Goal: Task Accomplishment & Management: Manage account settings

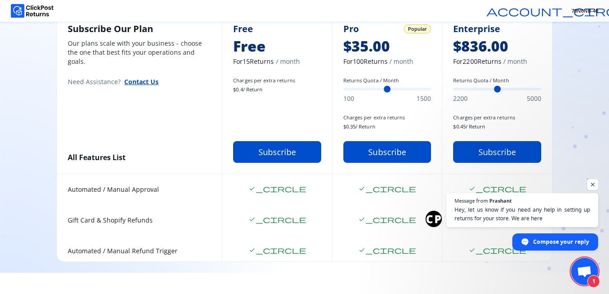
scroll to position [82, 0]
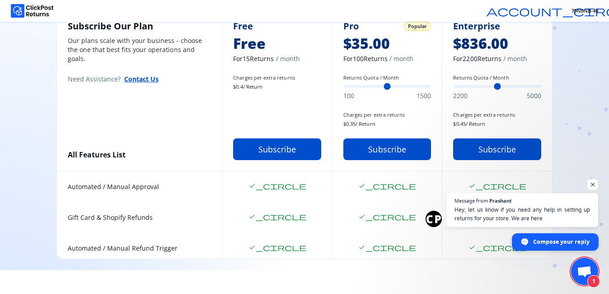
click at [566, 244] on span "Compose your reply" at bounding box center [561, 241] width 56 height 16
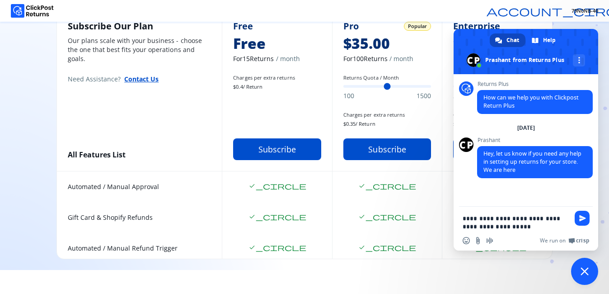
type textarea "**********"
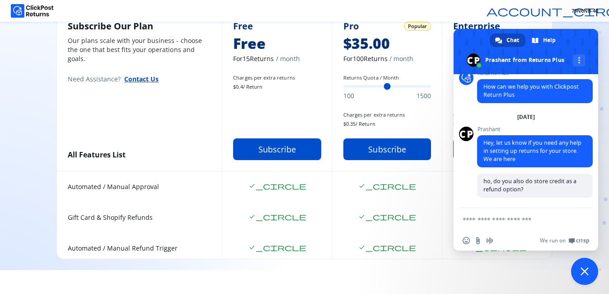
scroll to position [82, 0]
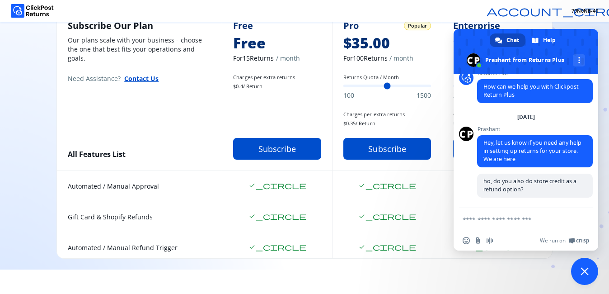
click at [315, 211] on html "account_circle 79N0NB-40 Welcome to ClickPost Returns Automate and streamline r…" at bounding box center [304, 65] width 609 height 294
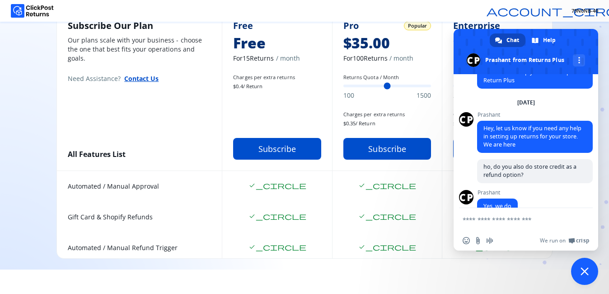
scroll to position [42, 0]
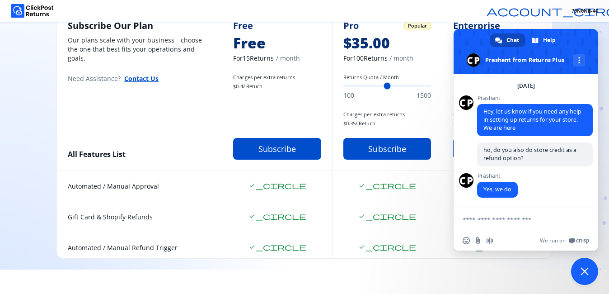
click at [498, 222] on textarea "Compose your message..." at bounding box center [516, 219] width 107 height 8
type textarea "**********"
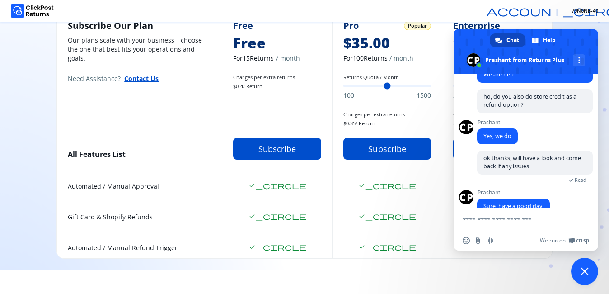
scroll to position [112, 0]
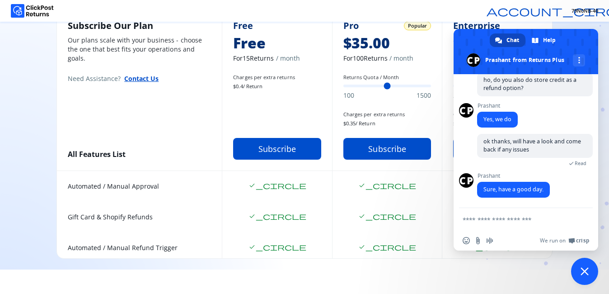
click at [581, 271] on span "Close chat" at bounding box center [584, 271] width 8 height 8
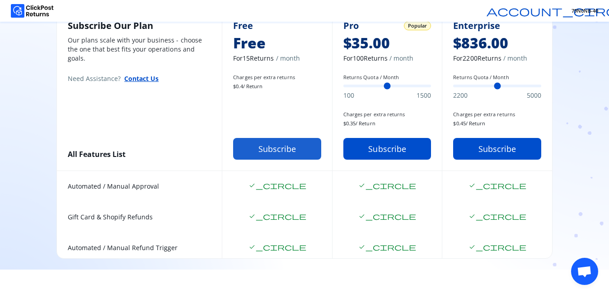
click at [263, 152] on button "Subscribe" at bounding box center [277, 149] width 88 height 22
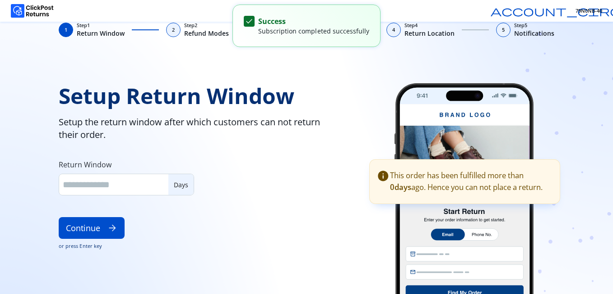
type input "**"
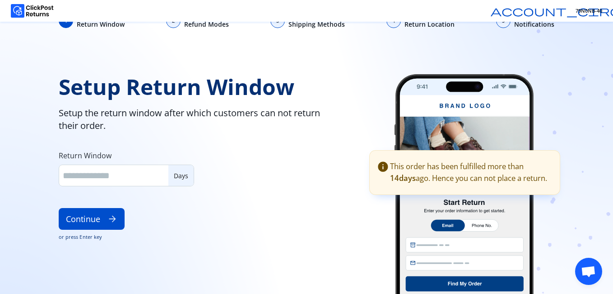
scroll to position [20, 0]
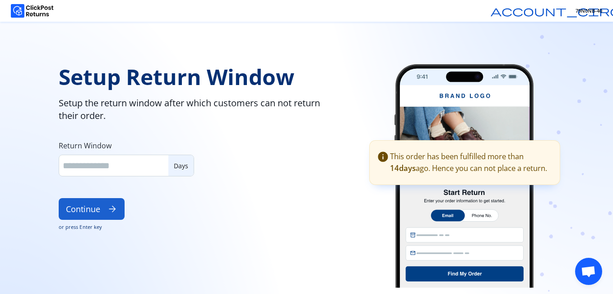
click at [98, 207] on button "Continue arrow_forward" at bounding box center [92, 209] width 66 height 22
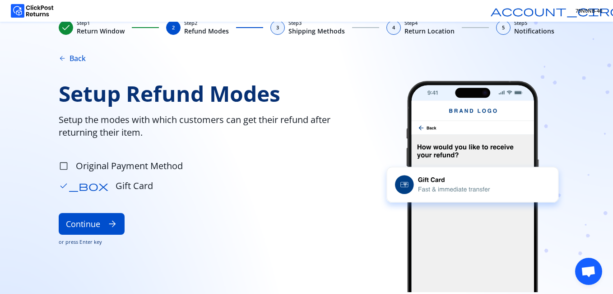
scroll to position [8, 0]
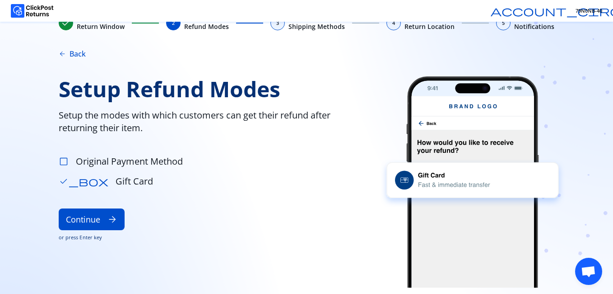
click at [66, 159] on span "check_box_outline_blank" at bounding box center [64, 161] width 10 height 10
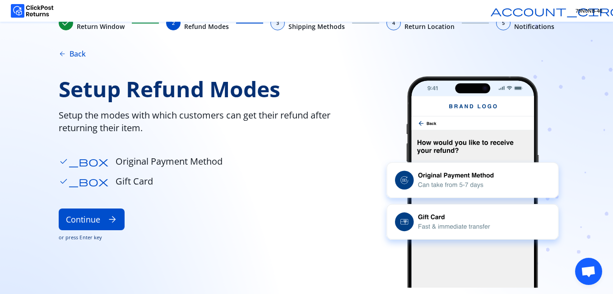
click at [591, 275] on span "Open chat" at bounding box center [588, 272] width 15 height 13
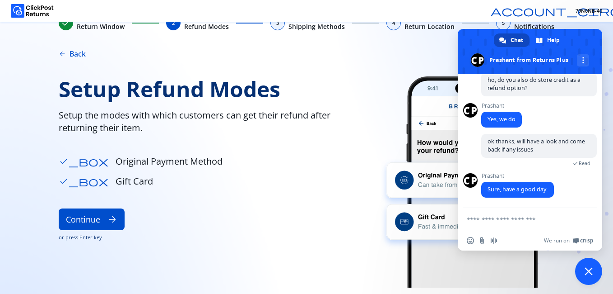
click at [282, 204] on div "Setup Refund Modes Setup the modes with which customers can get their refund af…" at bounding box center [208, 181] width 299 height 211
click at [585, 280] on span "Close chat" at bounding box center [589, 270] width 27 height 27
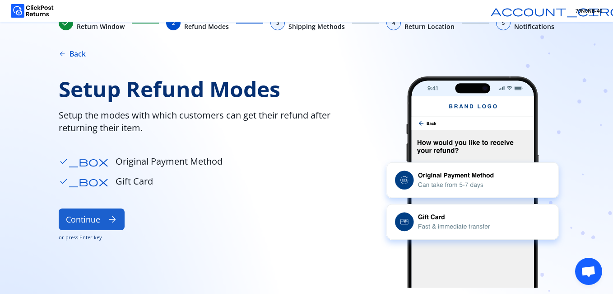
click at [92, 217] on button "Continue arrow_forward" at bounding box center [92, 219] width 66 height 22
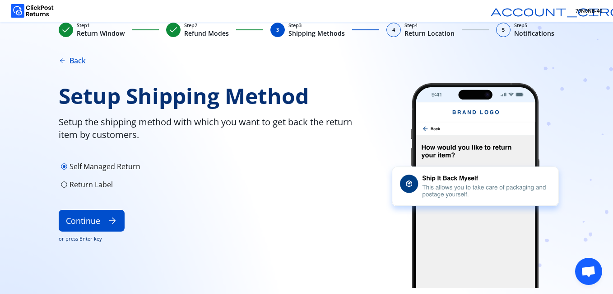
click at [65, 186] on span "radio_button_unchecked" at bounding box center [64, 184] width 7 height 7
click at [64, 166] on span "radio_button_unchecked" at bounding box center [64, 166] width 7 height 7
click at [64, 185] on span "radio_button_unchecked" at bounding box center [64, 184] width 7 height 7
click at [69, 165] on div "radio_button_unchecked Self Managed Return" at bounding box center [211, 166] width 304 height 14
click at [85, 220] on button "Continue arrow_forward" at bounding box center [92, 221] width 66 height 22
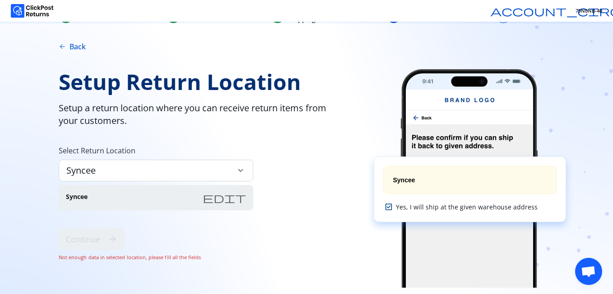
scroll to position [16, 0]
click at [239, 166] on span "keyboard_arrow_down" at bounding box center [241, 170] width 10 height 10
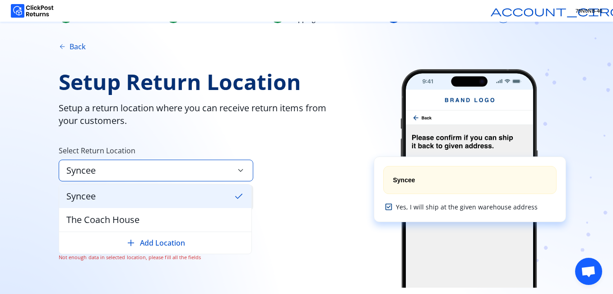
click at [74, 47] on button "arrow_back Back" at bounding box center [72, 46] width 27 height 11
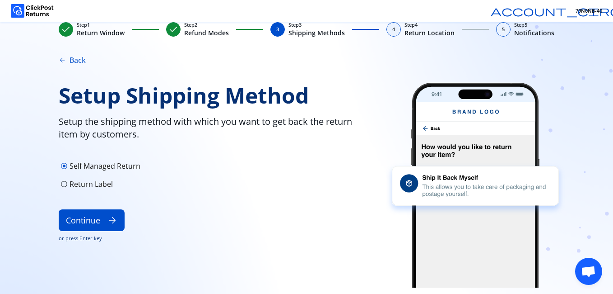
scroll to position [2, 0]
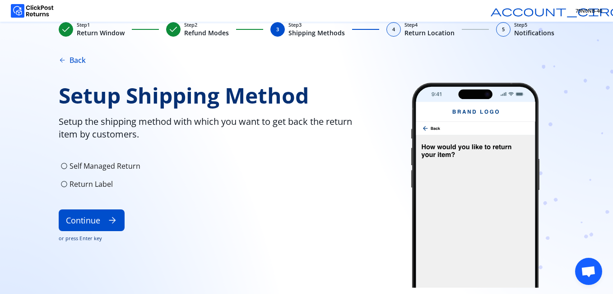
click at [64, 165] on span "radio_button_unchecked" at bounding box center [64, 165] width 7 height 7
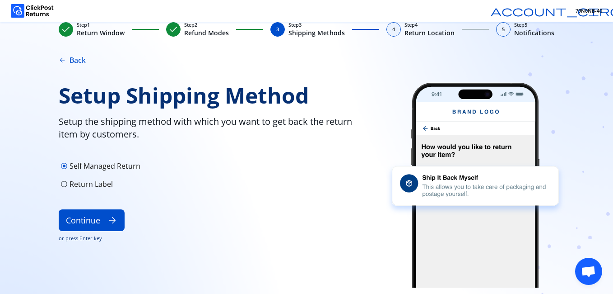
click at [66, 182] on span "radio_button_unchecked" at bounding box center [64, 183] width 7 height 7
click at [87, 215] on button "Continue arrow_forward" at bounding box center [92, 220] width 66 height 22
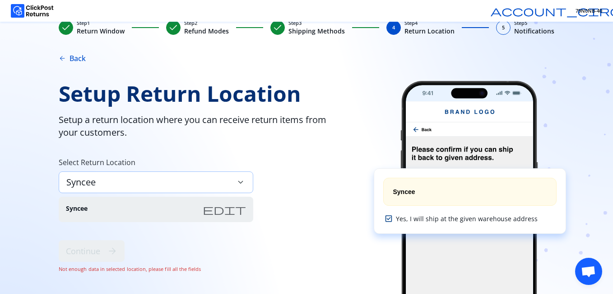
click at [234, 185] on div "Syncee keyboard_arrow_down" at bounding box center [156, 182] width 195 height 22
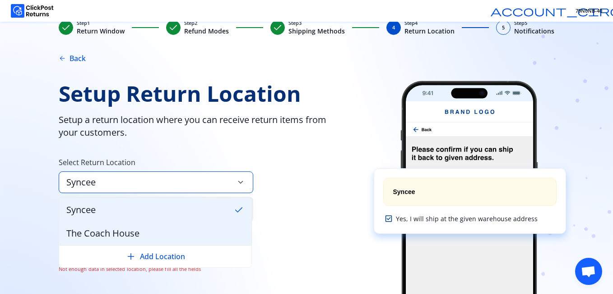
click at [147, 232] on div "The Coach House" at bounding box center [155, 232] width 192 height 23
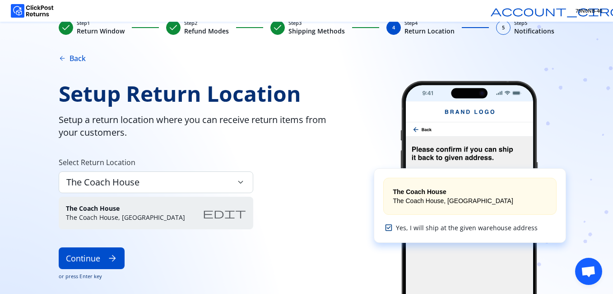
click at [243, 215] on span "edit" at bounding box center [224, 212] width 43 height 11
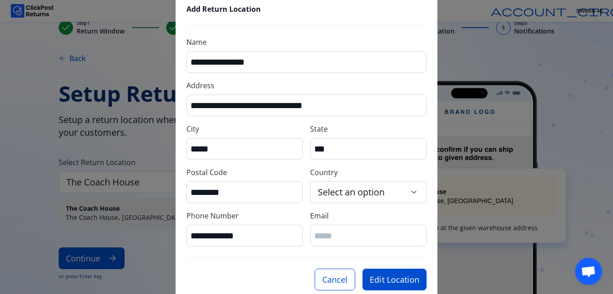
click at [469, 282] on div "**********" at bounding box center [306, 147] width 613 height 294
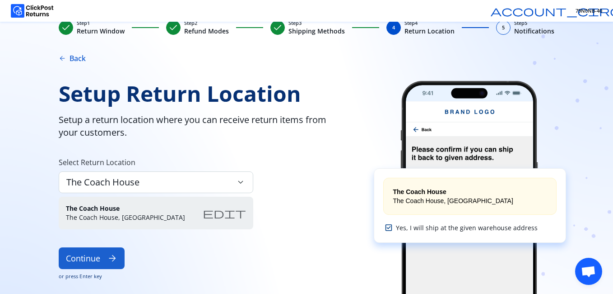
click at [97, 263] on button "Continue arrow_forward" at bounding box center [92, 258] width 66 height 22
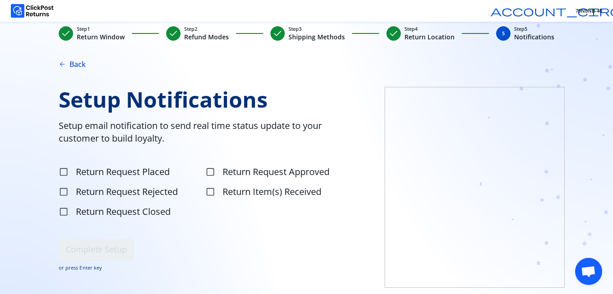
scroll to position [0, 0]
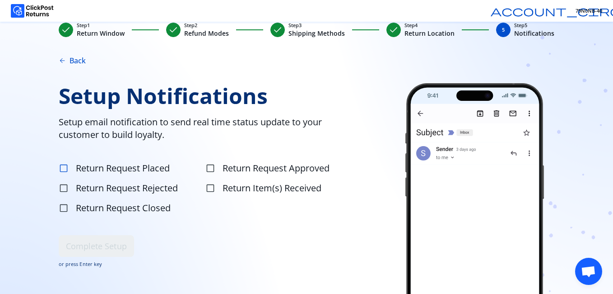
click at [65, 169] on span "check_box_outline_blank" at bounding box center [64, 168] width 10 height 10
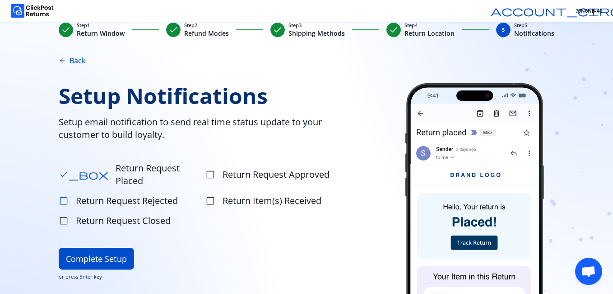
click at [65, 196] on span "check_box_outline_blank" at bounding box center [64, 201] width 10 height 10
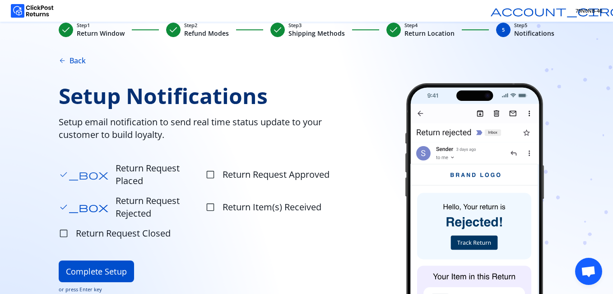
click at [65, 170] on span "check_box" at bounding box center [84, 174] width 50 height 10
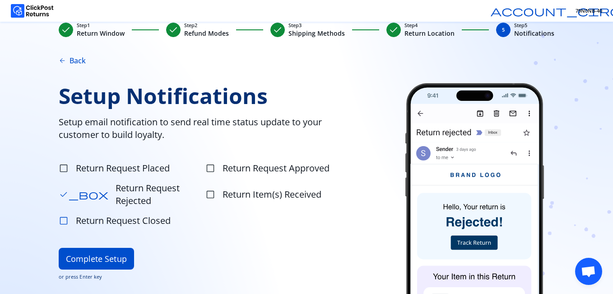
click at [65, 215] on span "check_box_outline_blank" at bounding box center [64, 220] width 10 height 10
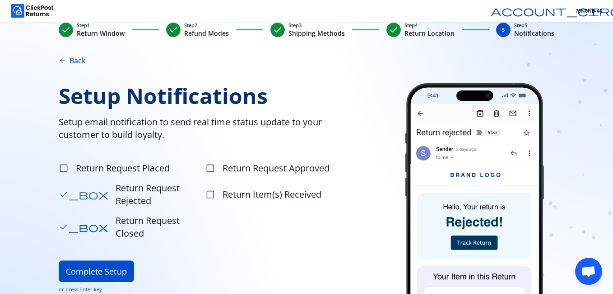
click at [66, 189] on span "check_box" at bounding box center [84, 194] width 50 height 10
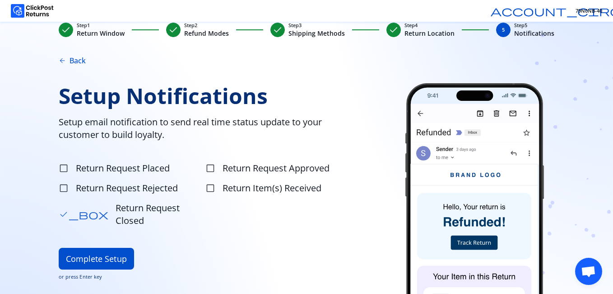
click at [65, 210] on span "check_box" at bounding box center [84, 214] width 50 height 10
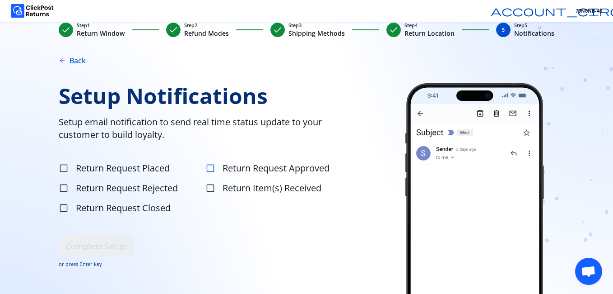
click at [207, 168] on span "check_box_outline_blank" at bounding box center [211, 168] width 10 height 10
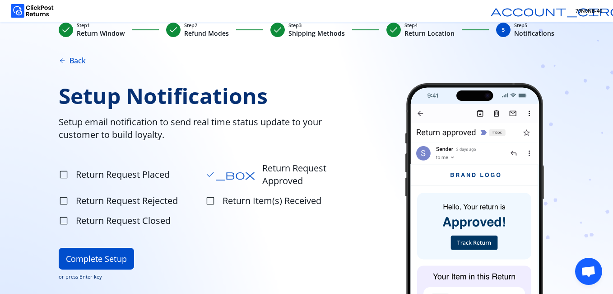
click at [207, 169] on span "check_box" at bounding box center [231, 174] width 50 height 10
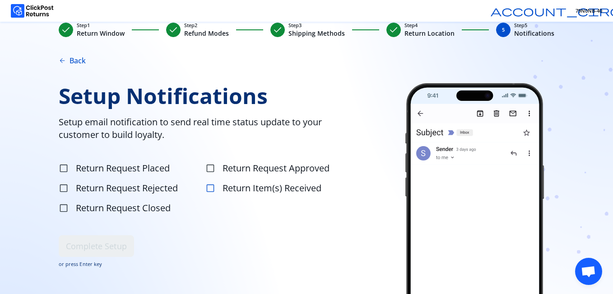
click at [211, 192] on span "check_box_outline_blank" at bounding box center [211, 188] width 10 height 10
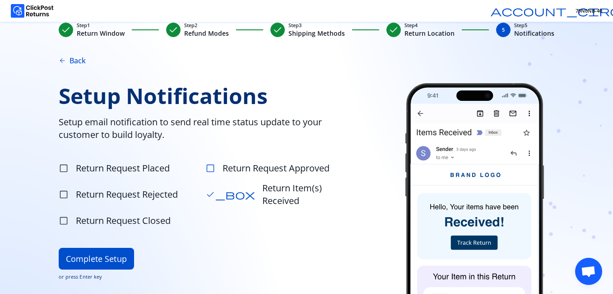
click at [211, 167] on span "check_box_outline_blank" at bounding box center [211, 168] width 10 height 10
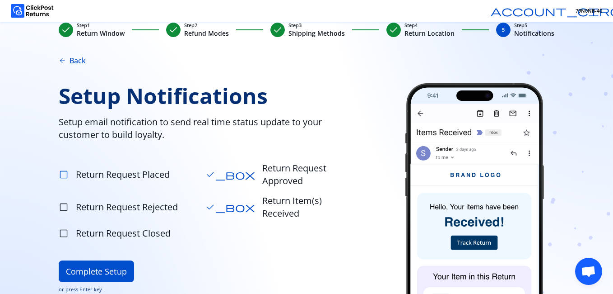
click at [63, 169] on span "check_box_outline_blank" at bounding box center [64, 174] width 10 height 10
click at [65, 202] on span "check_box_outline_blank" at bounding box center [64, 207] width 10 height 10
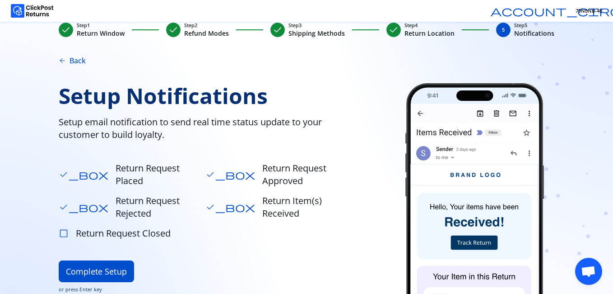
click at [65, 228] on span "check_box_outline_blank" at bounding box center [64, 233] width 10 height 10
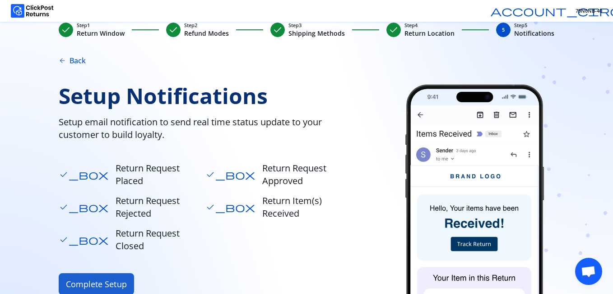
click at [95, 273] on button "Complete Setup" at bounding box center [96, 284] width 75 height 22
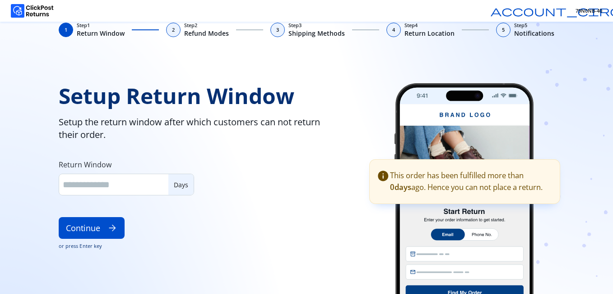
type input "**"
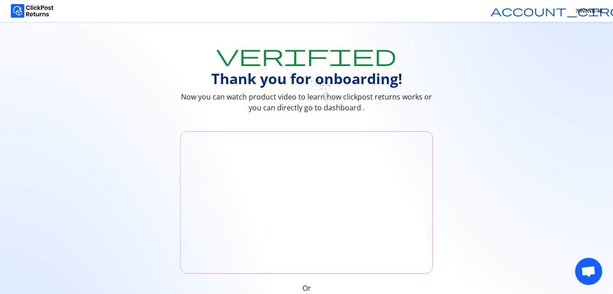
scroll to position [112, 0]
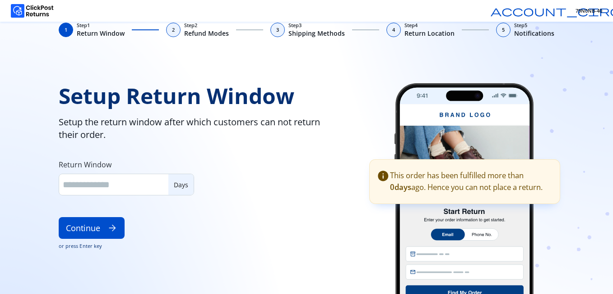
type input "**"
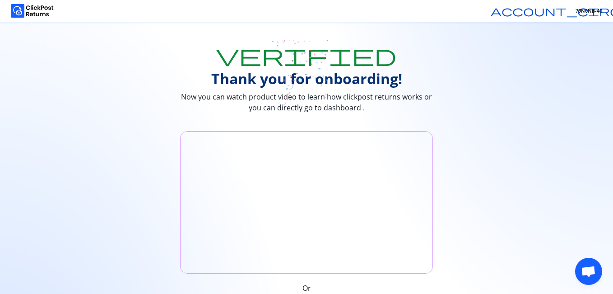
scroll to position [112, 0]
click at [40, 8] on img at bounding box center [32, 11] width 43 height 14
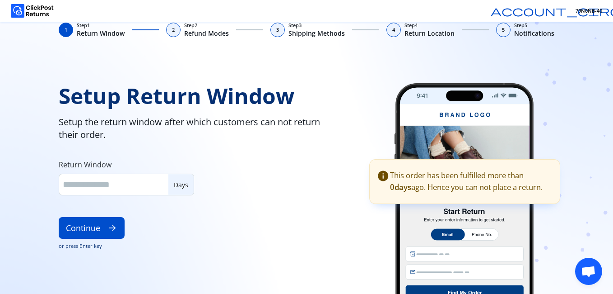
scroll to position [112, 0]
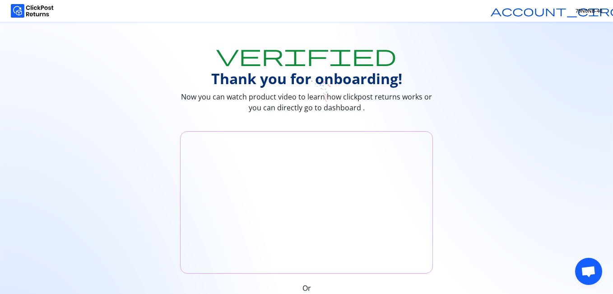
click at [327, 102] on icon at bounding box center [307, 74] width 73 height 68
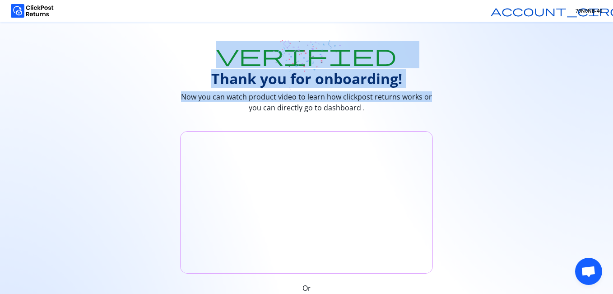
drag, startPoint x: 613, startPoint y: 103, endPoint x: 615, endPoint y: 68, distance: 34.4
click at [613, 68] on html "account_circle 79N0NB-40 verified Thank you for onboarding! Now you can watch p…" at bounding box center [306, 147] width 613 height 294
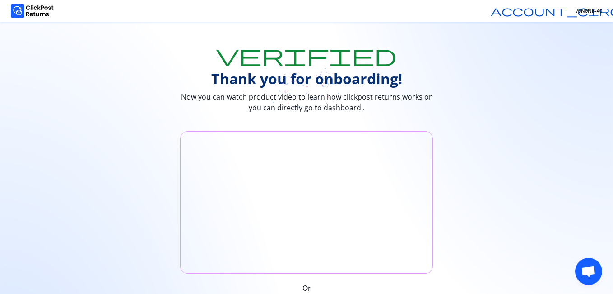
click at [515, 82] on icon at bounding box center [306, 74] width 613 height 68
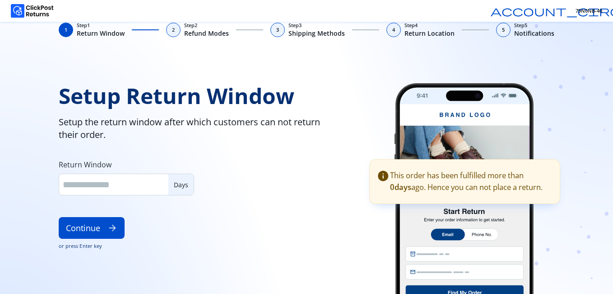
type input "**"
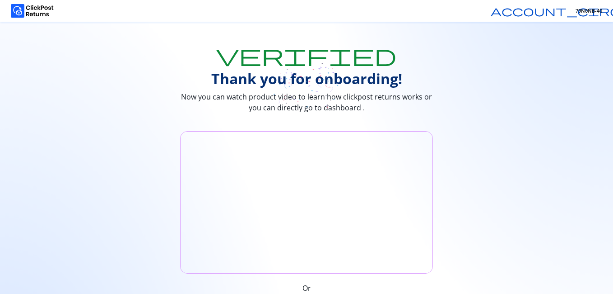
click at [493, 260] on div "Or Go to Dashboard arrow_forward" at bounding box center [306, 227] width 613 height 193
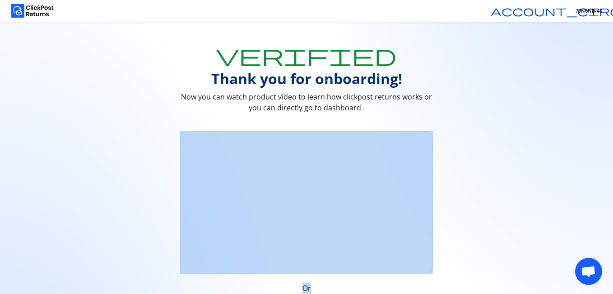
scroll to position [112, 0]
click at [306, 288] on span "Or" at bounding box center [307, 287] width 9 height 11
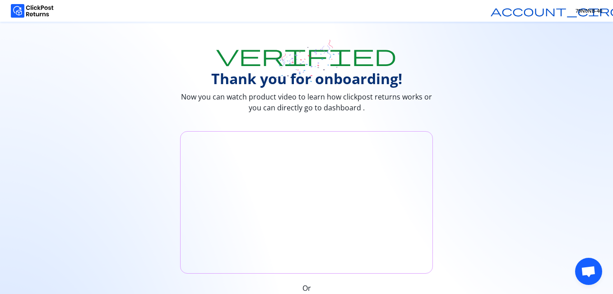
click at [29, 13] on img at bounding box center [32, 11] width 43 height 14
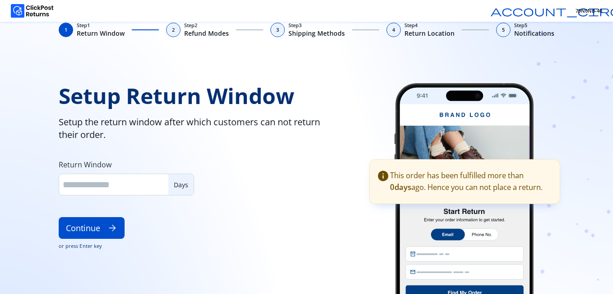
click at [22, 16] on img at bounding box center [32, 11] width 43 height 14
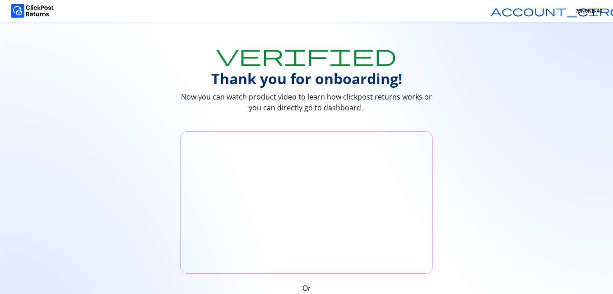
click at [37, 7] on img at bounding box center [32, 11] width 43 height 14
click at [18, 12] on img at bounding box center [32, 11] width 43 height 14
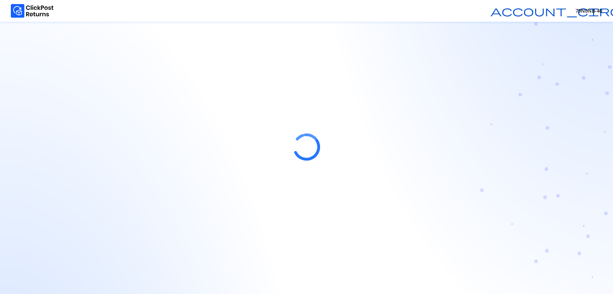
click at [34, 13] on img at bounding box center [32, 11] width 43 height 14
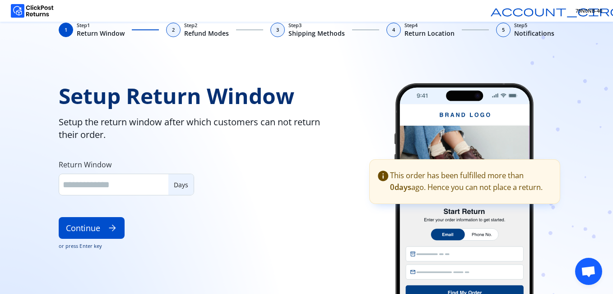
click at [34, 13] on img at bounding box center [32, 11] width 43 height 14
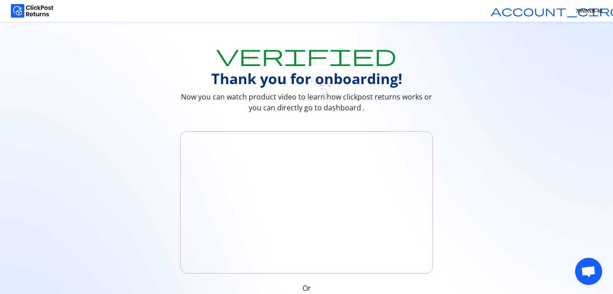
scroll to position [112, 0]
click at [30, 10] on img at bounding box center [32, 11] width 43 height 14
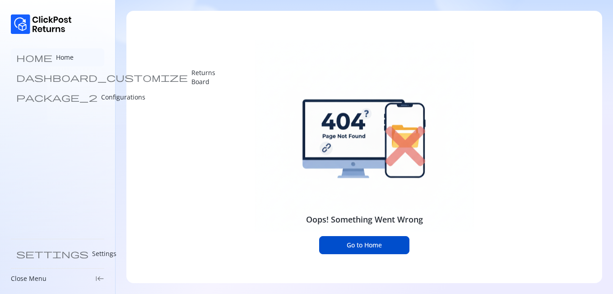
click at [56, 56] on p "Home" at bounding box center [65, 57] width 18 height 9
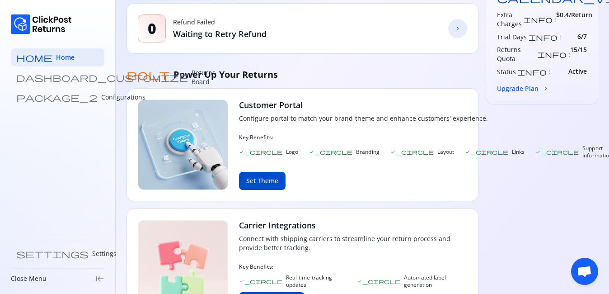
scroll to position [332, 0]
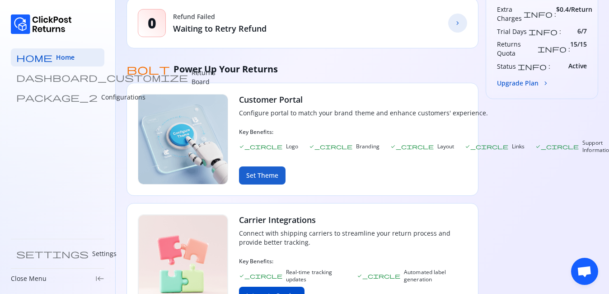
click at [267, 176] on button "Set Theme" at bounding box center [262, 175] width 47 height 18
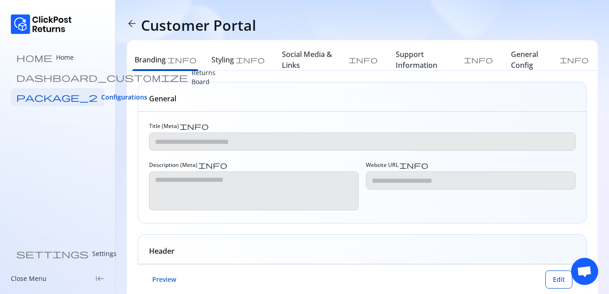
click at [192, 78] on p "Returns Board" at bounding box center [204, 77] width 24 height 18
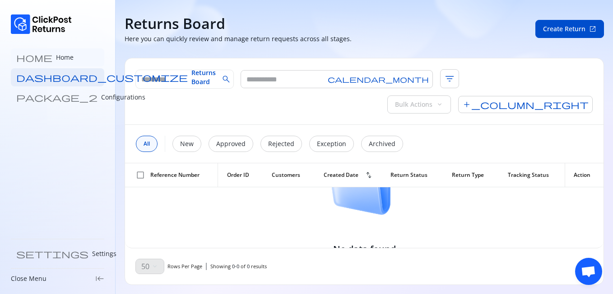
click at [56, 57] on p "Home" at bounding box center [65, 57] width 18 height 9
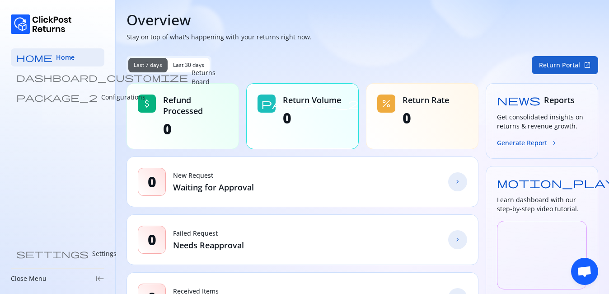
click at [566, 61] on button "Return Portal open_in_new" at bounding box center [565, 65] width 66 height 18
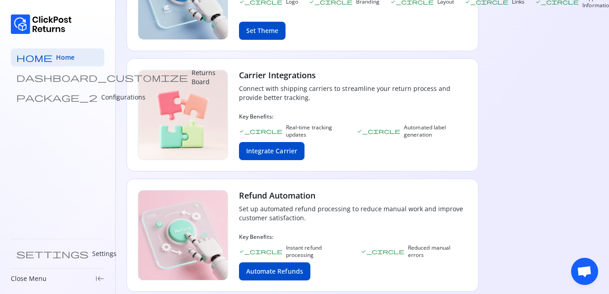
scroll to position [485, 0]
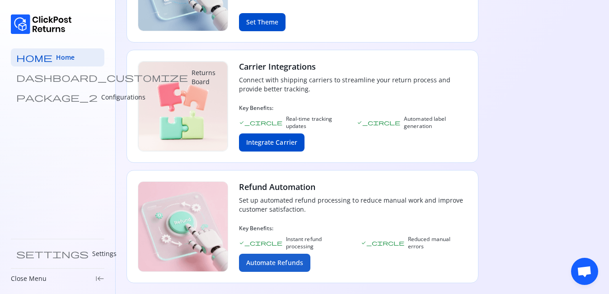
click at [273, 264] on button "Automate Refunds" at bounding box center [274, 262] width 71 height 18
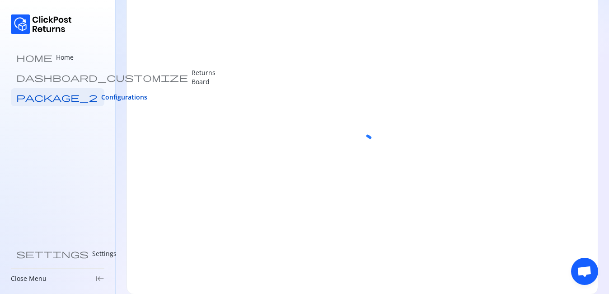
scroll to position [56, 0]
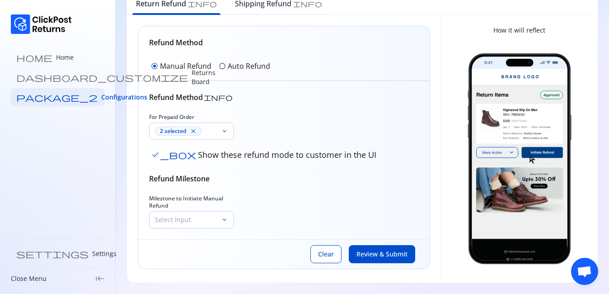
click at [224, 218] on span "keyboard_arrow_down" at bounding box center [224, 219] width 7 height 7
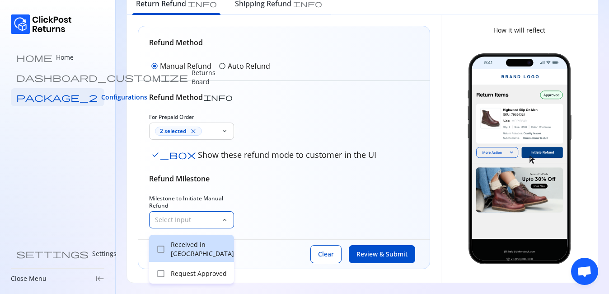
click at [162, 249] on span "check_box_outline_blank" at bounding box center [160, 248] width 9 height 9
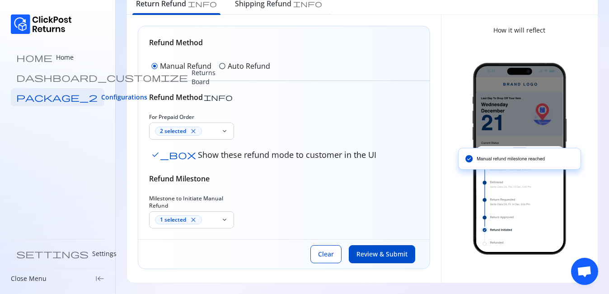
click at [290, 185] on div "Refund Method info For Prepaid Order 2 selected close keyboard_arrow_down check…" at bounding box center [284, 160] width 270 height 136
click at [225, 131] on span "keyboard_arrow_down" at bounding box center [224, 130] width 7 height 7
click at [293, 129] on div "For Prepaid Order 2 selected close keyboard_arrow_down check_box Show these ref…" at bounding box center [284, 137] width 270 height 49
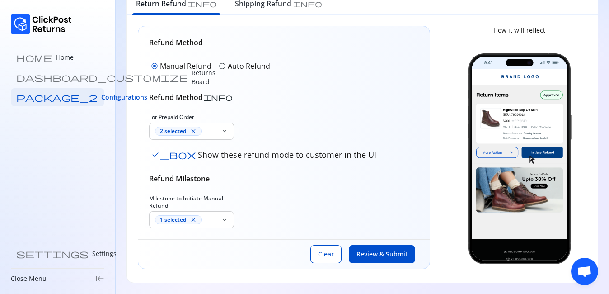
click at [220, 68] on span "radio_button_unchecked" at bounding box center [222, 65] width 7 height 7
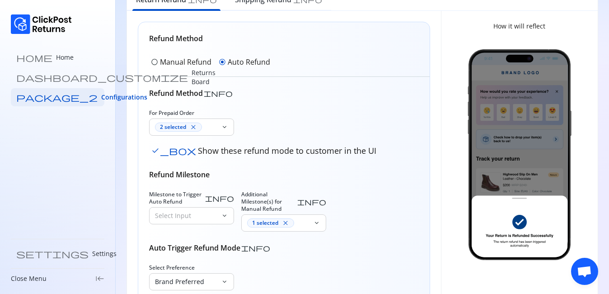
scroll to position [62, 0]
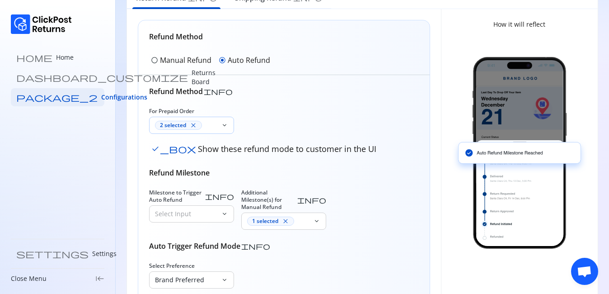
click at [224, 127] on span "keyboard_arrow_down" at bounding box center [224, 125] width 7 height 7
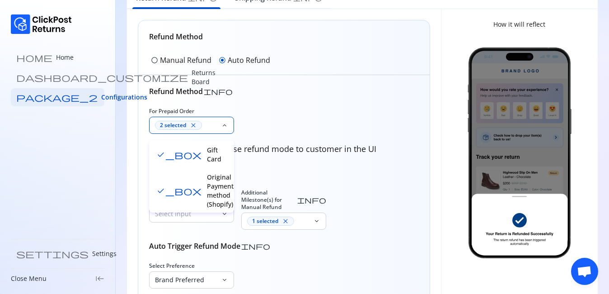
click at [279, 108] on div "For Prepaid Order 2 selected close keyboard_arrow_down check_box Show these ref…" at bounding box center [284, 132] width 270 height 49
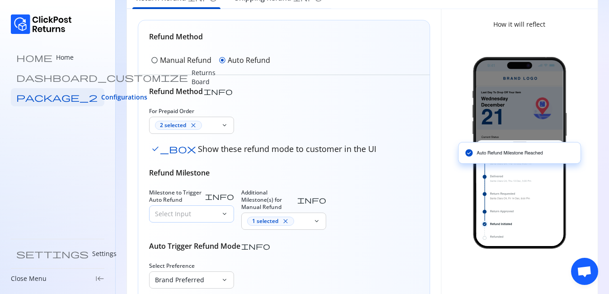
click at [228, 216] on span "keyboard_arrow_down" at bounding box center [224, 213] width 7 height 7
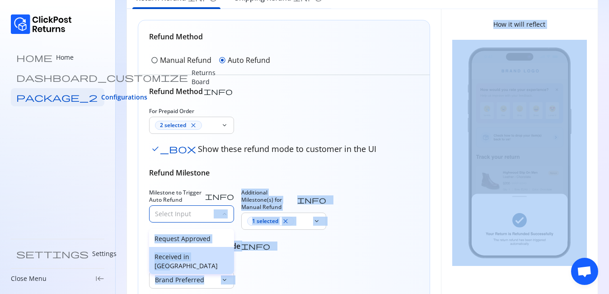
drag, startPoint x: 228, startPoint y: 216, endPoint x: 206, endPoint y: 258, distance: 46.7
click at [206, 232] on body "home Home dashboard_customize Returns Board package_2 Configurations settings S…" at bounding box center [304, 85] width 609 height 294
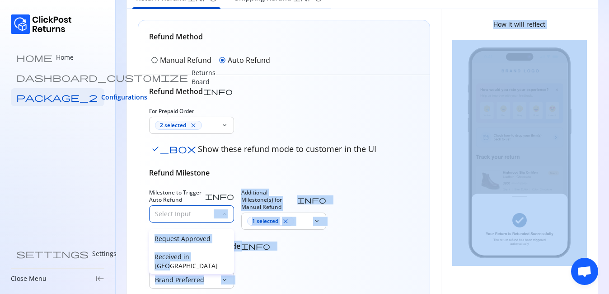
drag, startPoint x: 206, startPoint y: 258, endPoint x: 217, endPoint y: 258, distance: 10.4
click at [217, 258] on p "Received in [GEOGRAPHIC_DATA]" at bounding box center [191, 261] width 74 height 18
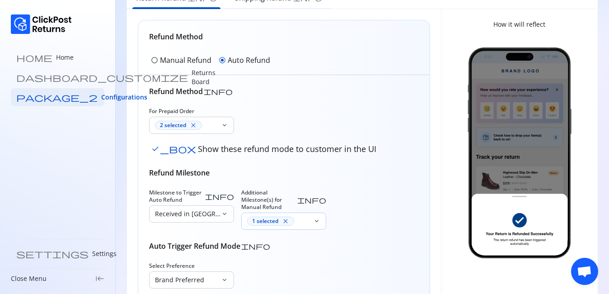
click at [318, 217] on span "keyboard_arrow_down" at bounding box center [316, 220] width 7 height 7
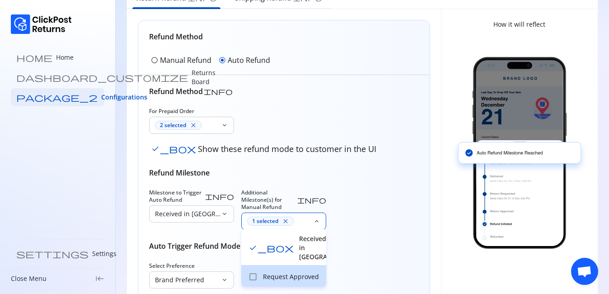
click at [254, 272] on span "check_box_outline_blank" at bounding box center [252, 276] width 9 height 9
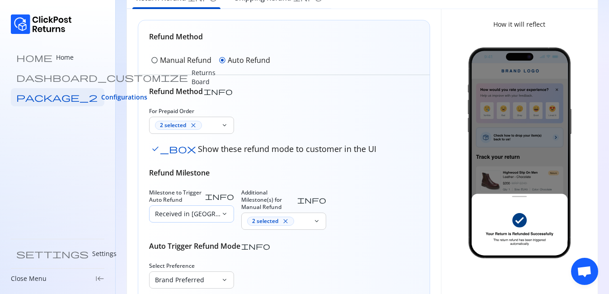
click at [225, 211] on span "keyboard_arrow_down" at bounding box center [224, 213] width 7 height 7
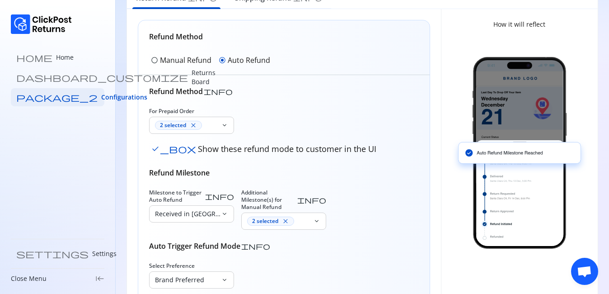
click at [327, 250] on div "Refund Method info For Prepaid Order 2 selected close keyboard_arrow_down check…" at bounding box center [284, 237] width 270 height 303
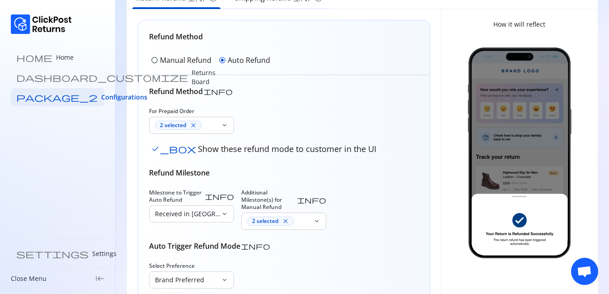
click at [365, 164] on div "Refund Method info For Prepaid Order 2 selected close keyboard_arrow_down check…" at bounding box center [284, 237] width 270 height 303
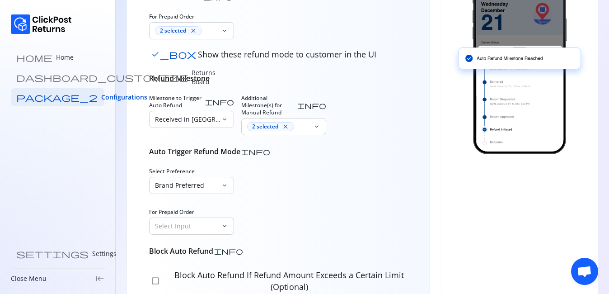
scroll to position [160, 0]
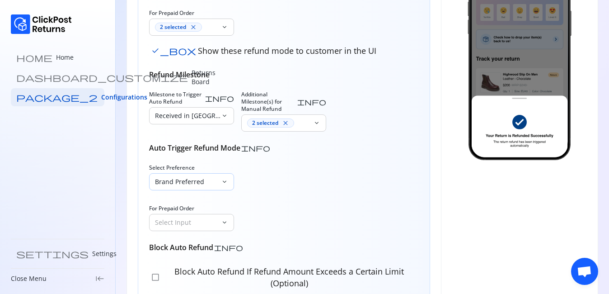
click at [227, 178] on span "keyboard_arrow_down" at bounding box center [224, 181] width 7 height 7
click at [267, 196] on div "Select Preference Brand Preferred keyboard_arrow_down For Prepaid Order Select …" at bounding box center [284, 197] width 270 height 67
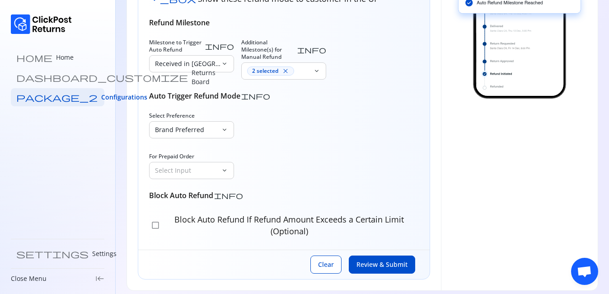
scroll to position [212, 0]
click at [155, 220] on span "check_box_outline_blank" at bounding box center [155, 224] width 9 height 9
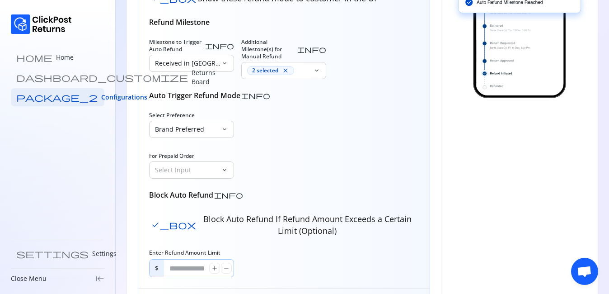
drag, startPoint x: 175, startPoint y: 262, endPoint x: 168, endPoint y: 262, distance: 6.3
click at [168, 262] on input "*" at bounding box center [186, 267] width 45 height 17
type input "****"
click at [371, 250] on div "Enter Refund Amount Limit $ **** add remove" at bounding box center [284, 263] width 270 height 28
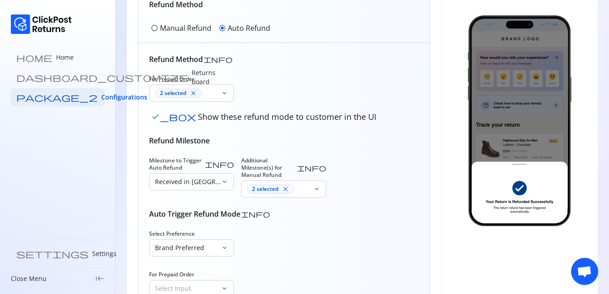
scroll to position [0, 0]
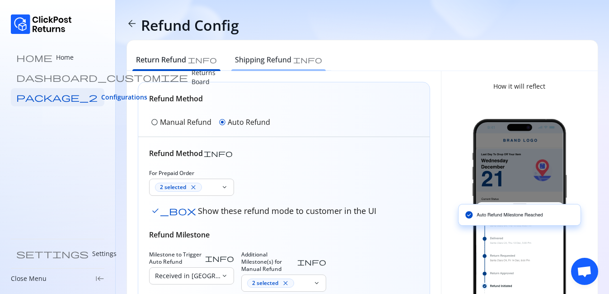
click at [235, 61] on h6 "Shipping Refund" at bounding box center [263, 59] width 56 height 11
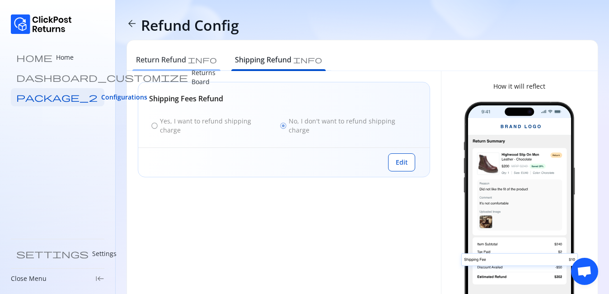
click at [157, 60] on h6 "Return Refund" at bounding box center [161, 59] width 50 height 11
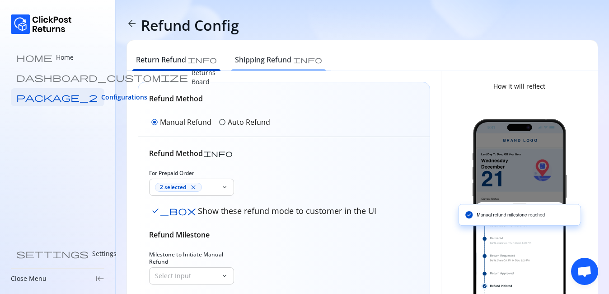
click at [242, 60] on h6 "Shipping Refund" at bounding box center [263, 59] width 56 height 11
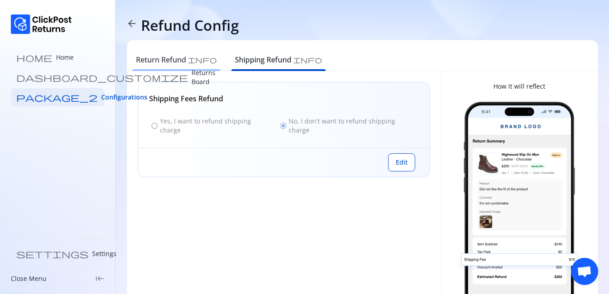
click at [174, 62] on h6 "Return Refund" at bounding box center [161, 59] width 50 height 11
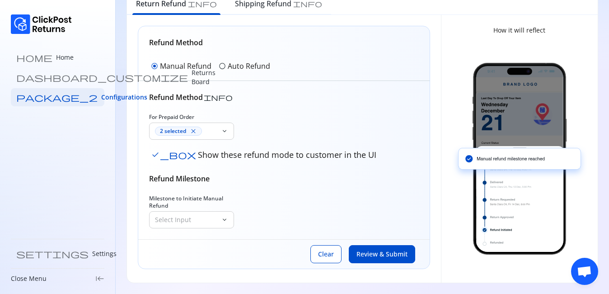
scroll to position [5, 0]
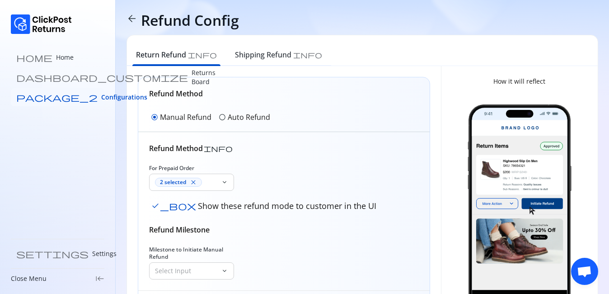
click at [101, 99] on span "Configurations" at bounding box center [124, 97] width 46 height 9
